Goal: Task Accomplishment & Management: Manage account settings

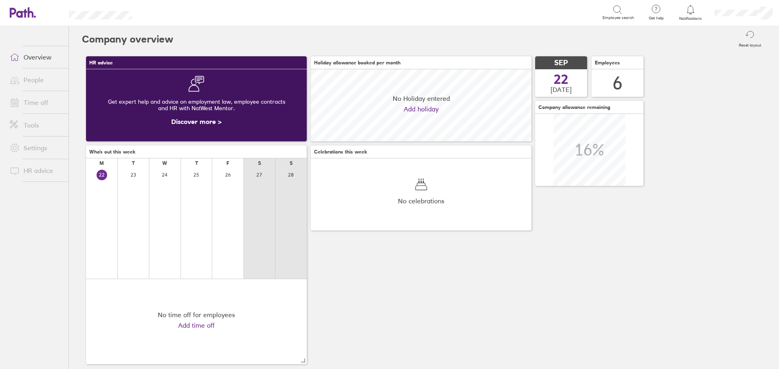
scroll to position [72, 221]
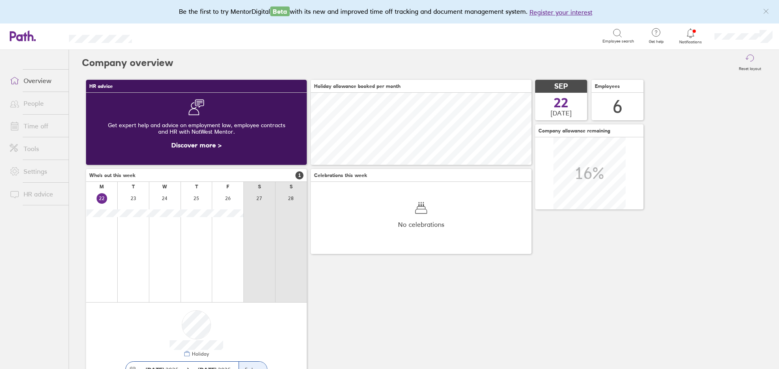
click at [690, 36] on icon at bounding box center [690, 33] width 10 height 10
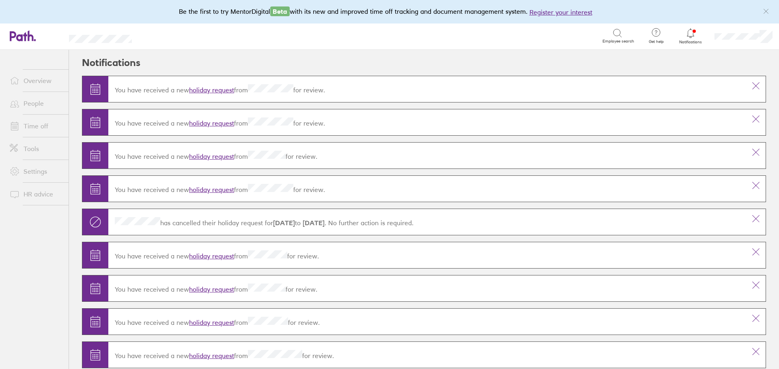
click at [219, 123] on link "holiday request" at bounding box center [211, 123] width 45 height 8
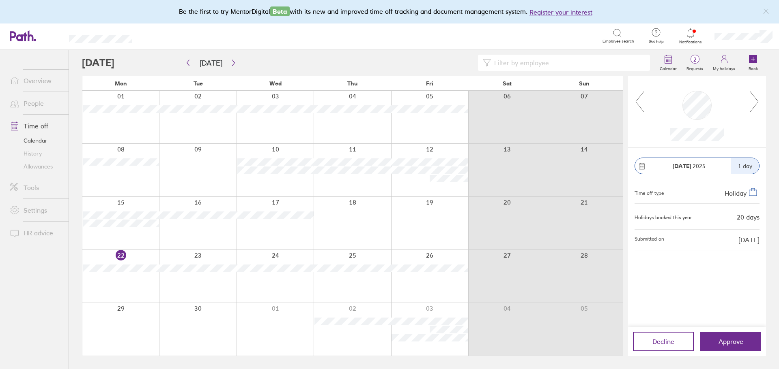
click at [753, 95] on icon at bounding box center [754, 102] width 10 height 22
click at [641, 99] on icon at bounding box center [639, 102] width 10 height 22
click at [757, 100] on icon at bounding box center [754, 102] width 10 height 22
click at [729, 339] on span "Approve" at bounding box center [730, 341] width 25 height 7
click at [727, 341] on span "Approve" at bounding box center [730, 341] width 25 height 7
